Goal: Task Accomplishment & Management: Use online tool/utility

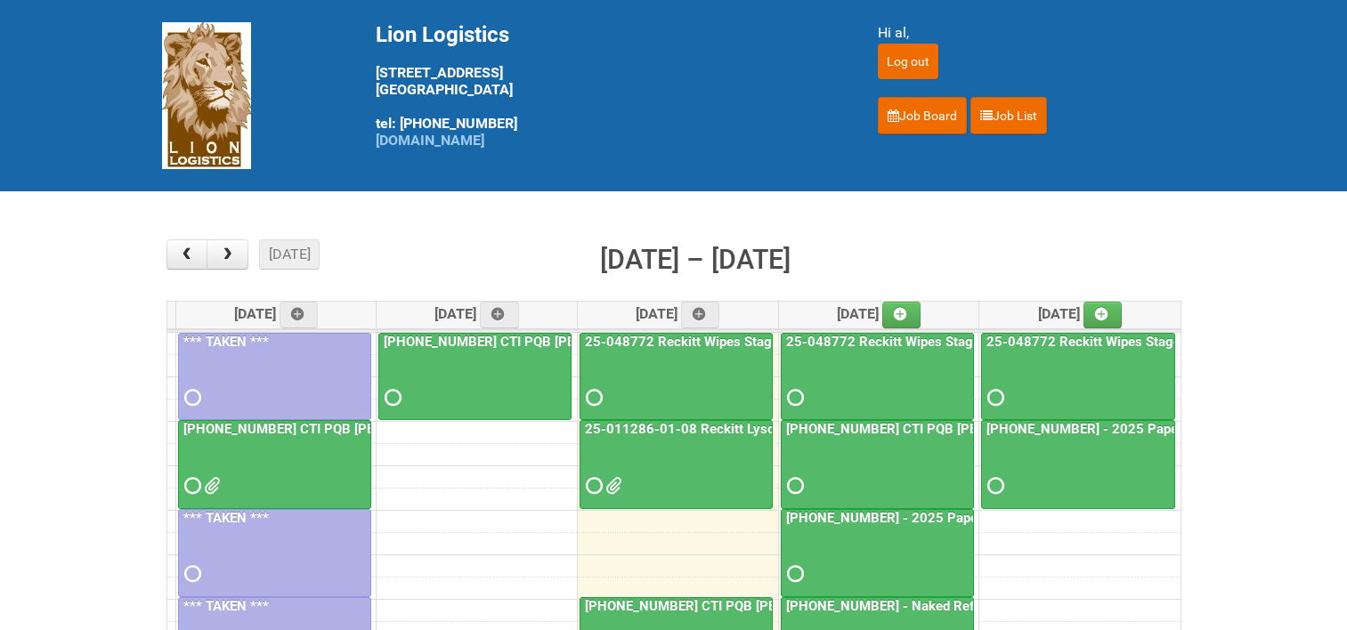
scroll to position [178, 0]
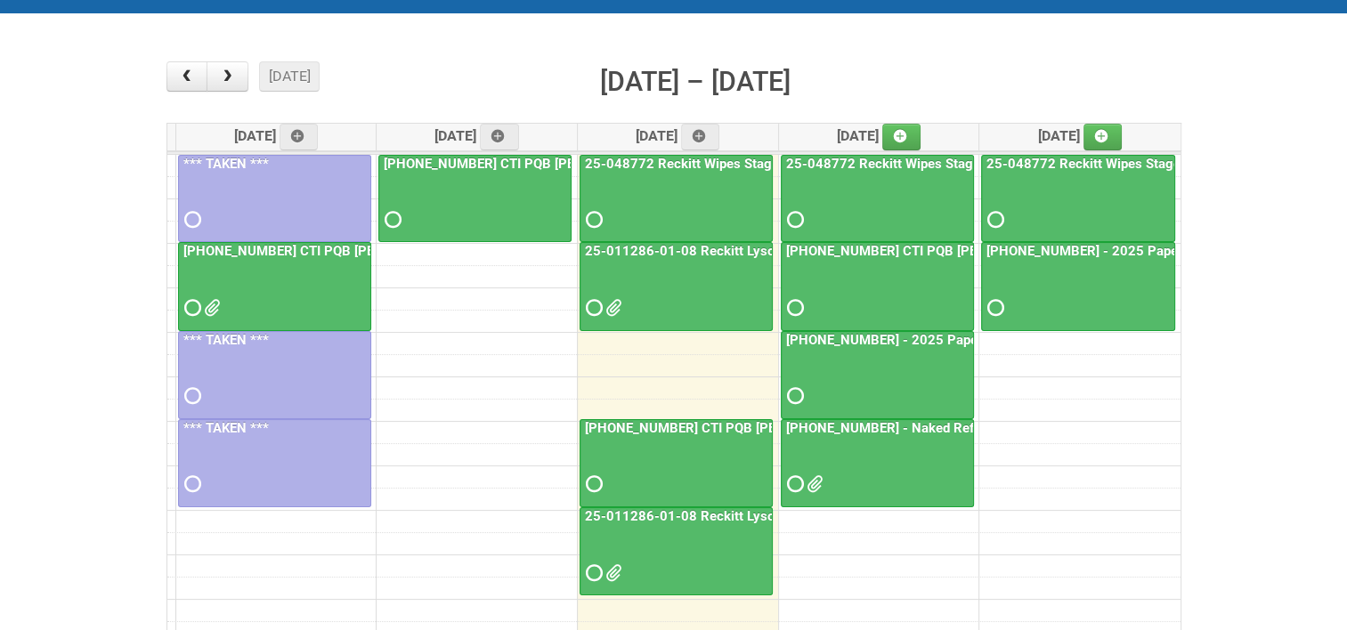
click at [694, 249] on link "25-011286-01-08 Reckitt Lysol Laundry Scented - photos for QC" at bounding box center [780, 251] width 396 height 16
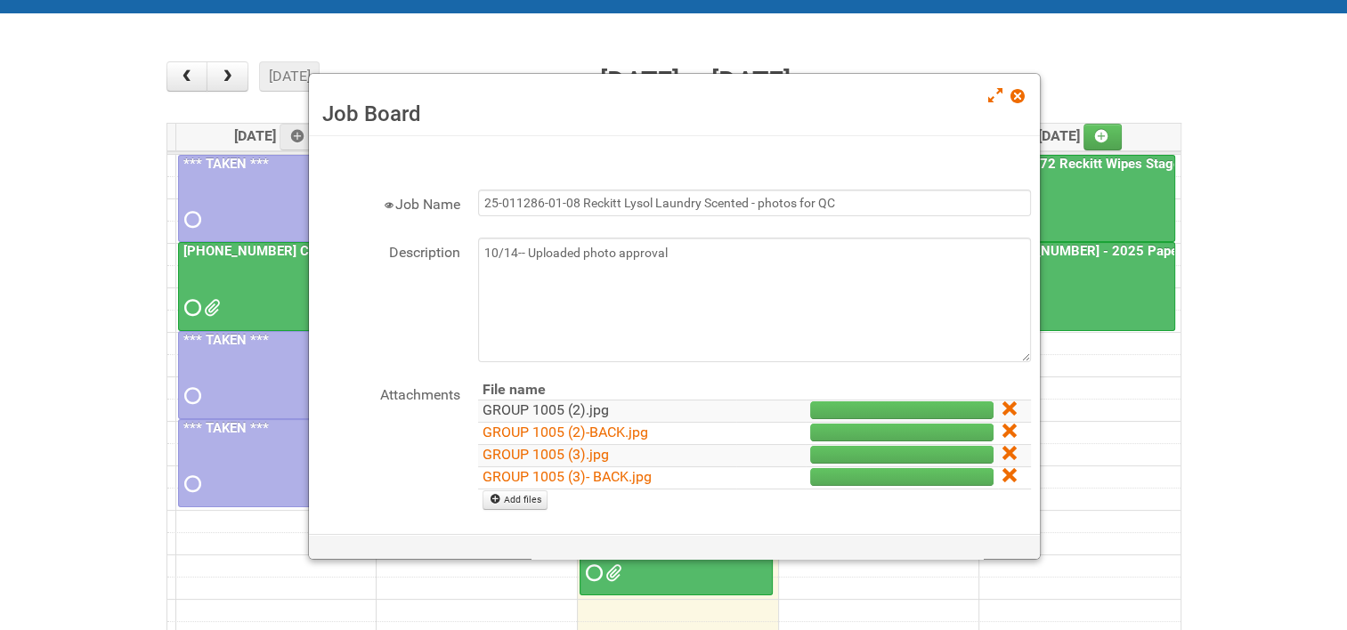
click at [541, 406] on link "GROUP 1005 (2).jpg" at bounding box center [546, 410] width 126 height 17
click at [541, 428] on link "GROUP 1005 (2)-BACK.jpg" at bounding box center [566, 432] width 166 height 17
click at [544, 454] on link "GROUP 1005 (3).jpg" at bounding box center [546, 454] width 126 height 17
click at [554, 474] on link "GROUP 1005 (3)- BACK.jpg" at bounding box center [567, 476] width 169 height 17
click at [1003, 472] on icon at bounding box center [1009, 475] width 12 height 12
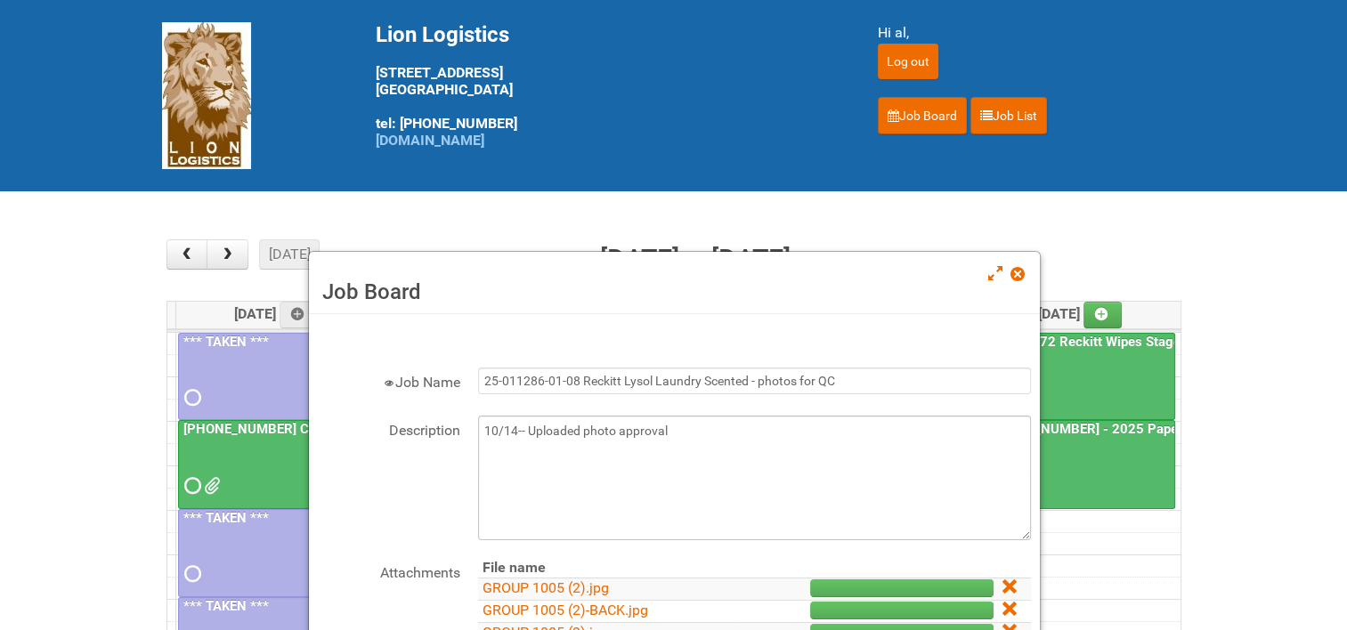
scroll to position [89, 0]
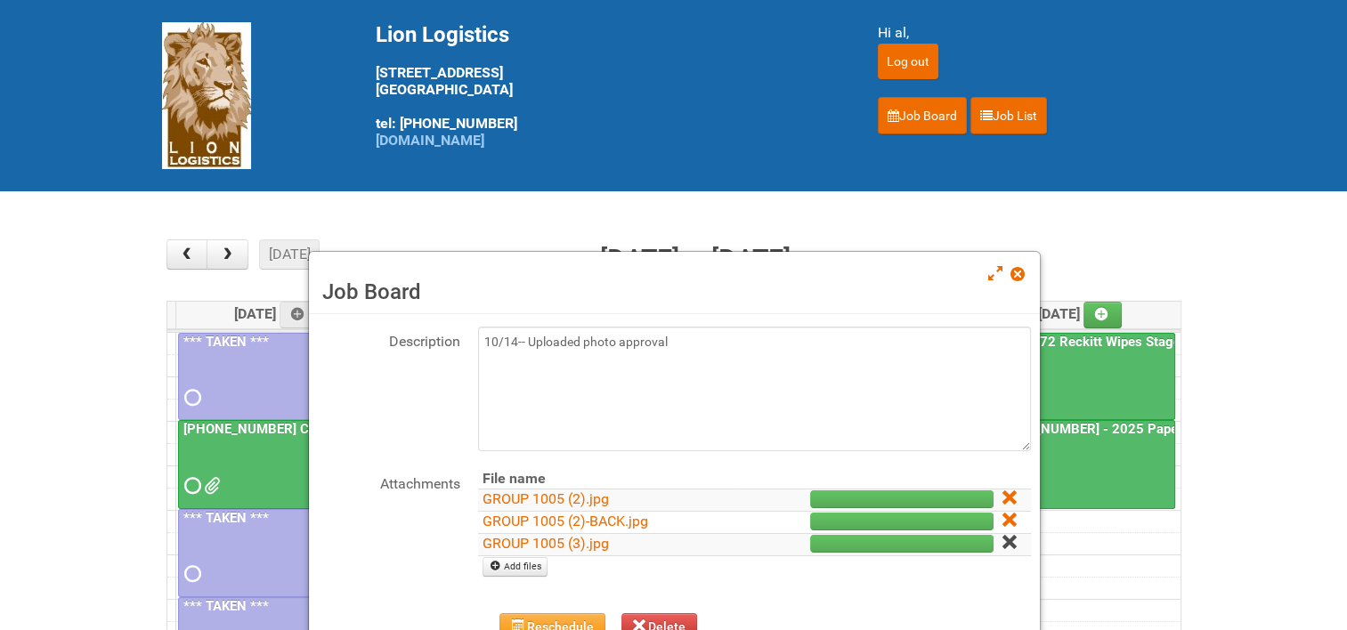
click at [1003, 536] on icon at bounding box center [1009, 542] width 12 height 12
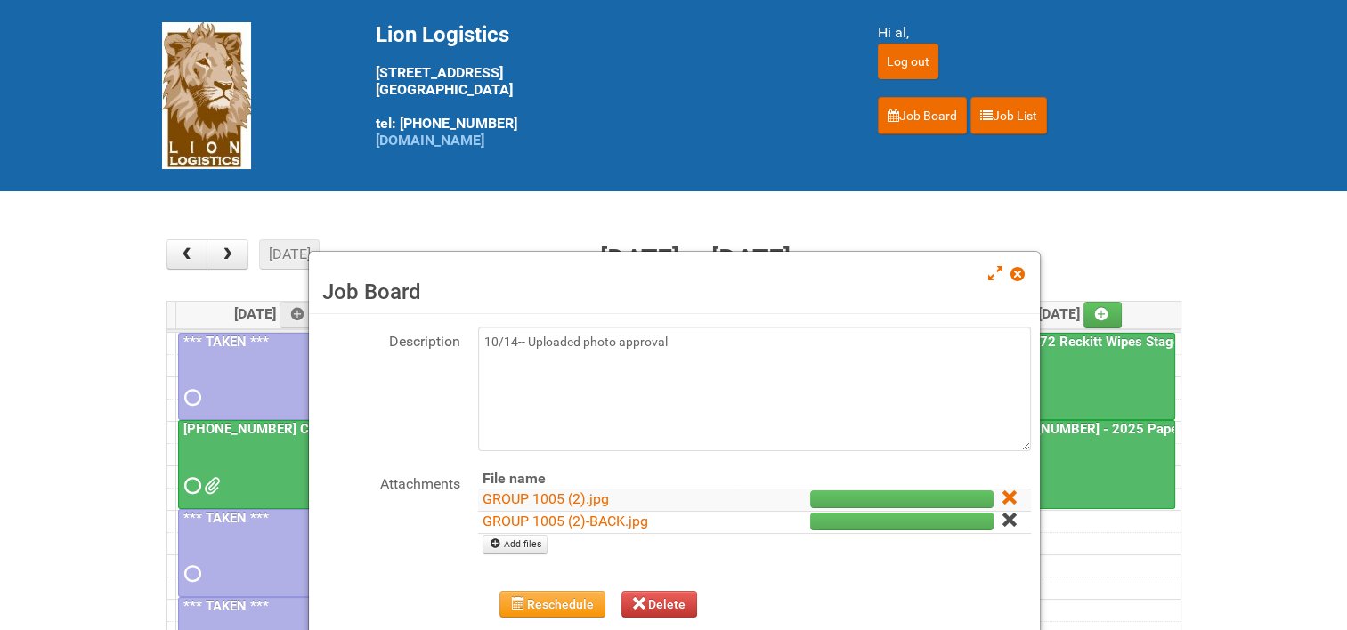
click at [1003, 525] on link at bounding box center [1011, 521] width 16 height 17
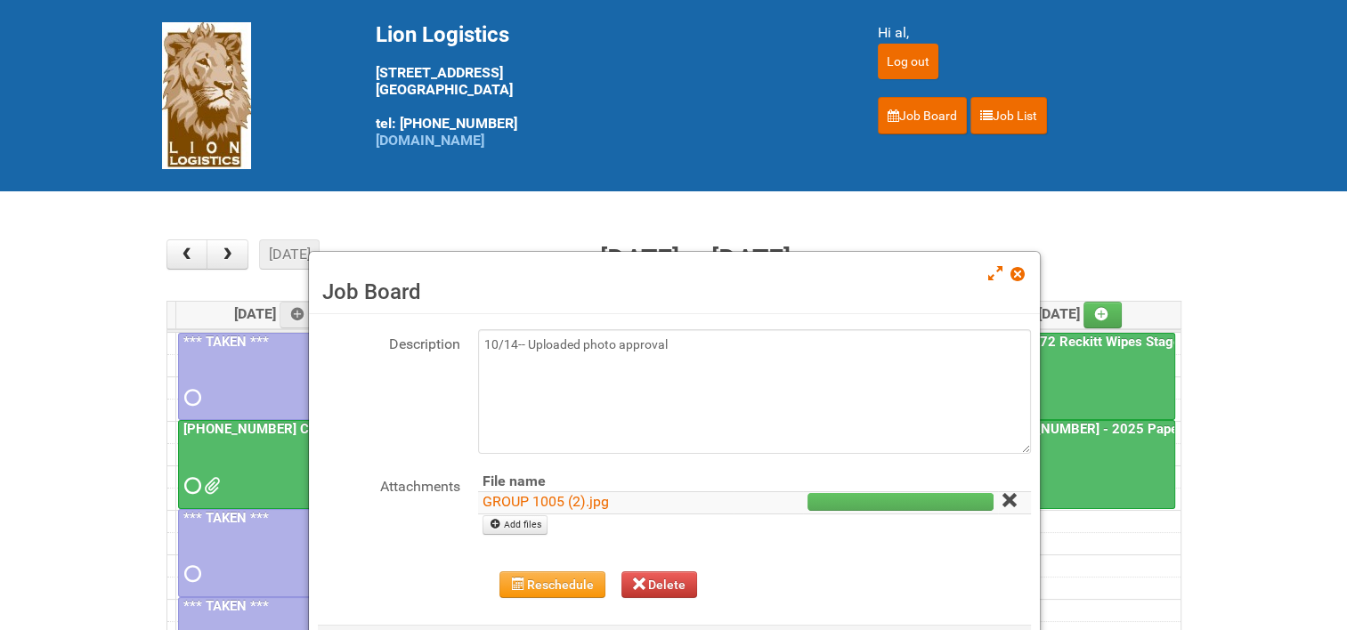
click at [1003, 502] on icon at bounding box center [1009, 500] width 12 height 12
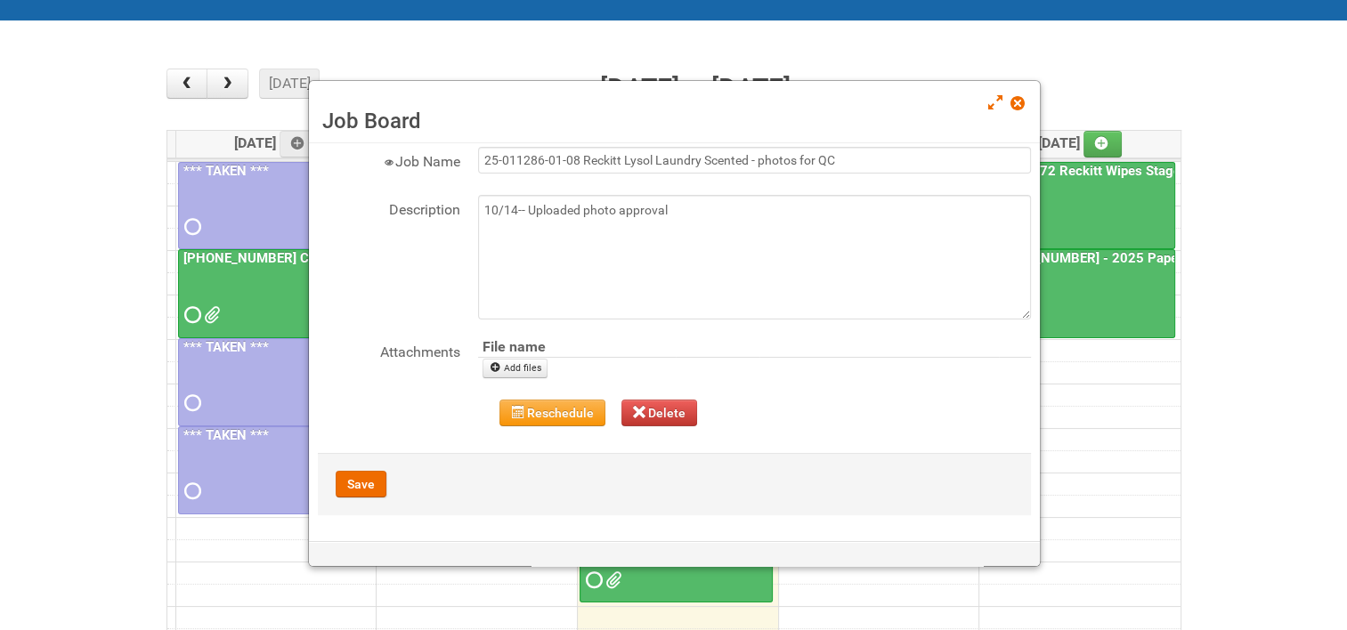
scroll to position [178, 0]
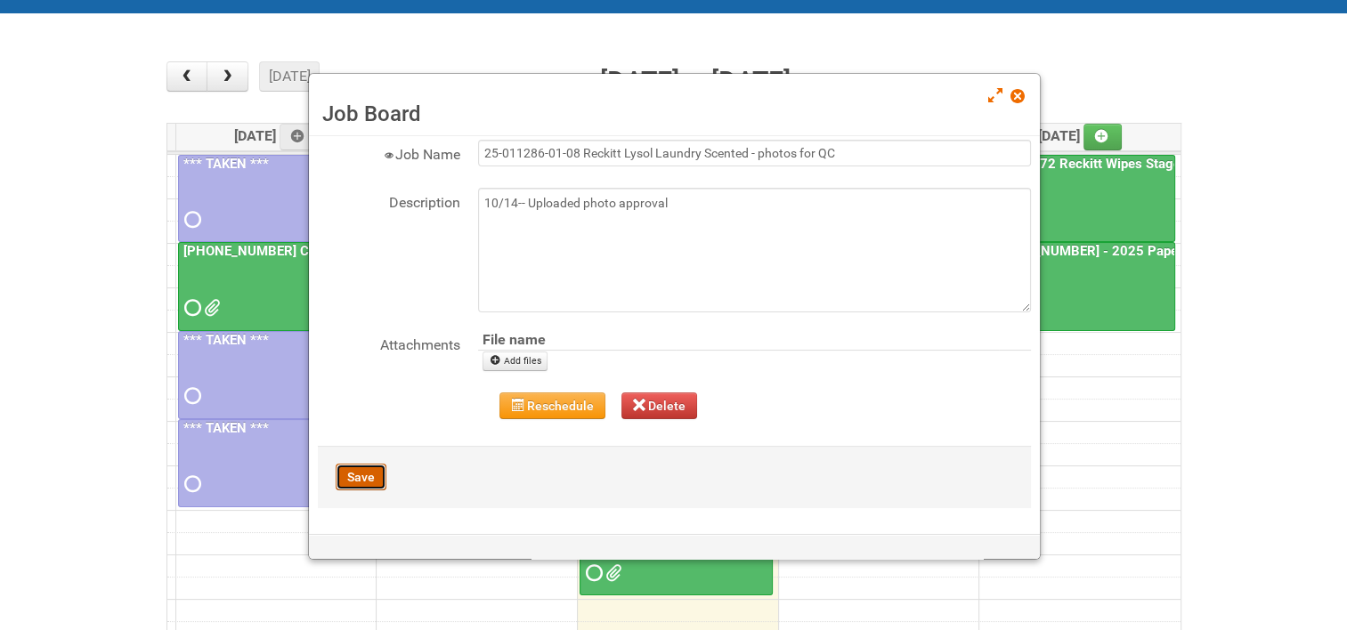
click at [353, 476] on button "Save" at bounding box center [361, 477] width 51 height 27
